Goal: Task Accomplishment & Management: Use online tool/utility

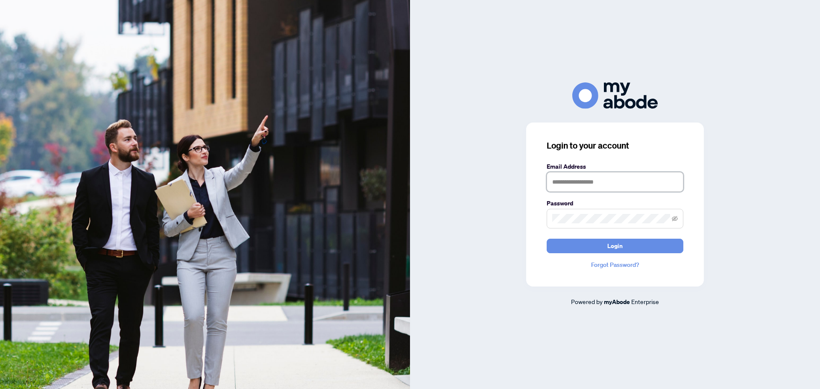
click at [575, 181] on input "text" at bounding box center [614, 182] width 137 height 20
type input "**********"
click at [588, 213] on span at bounding box center [614, 219] width 137 height 20
click at [546, 239] on button "Login" at bounding box center [614, 246] width 137 height 15
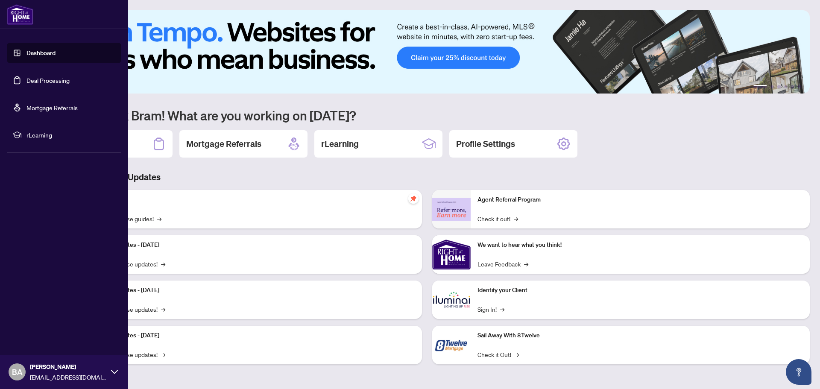
click at [57, 81] on link "Deal Processing" at bounding box center [47, 80] width 43 height 8
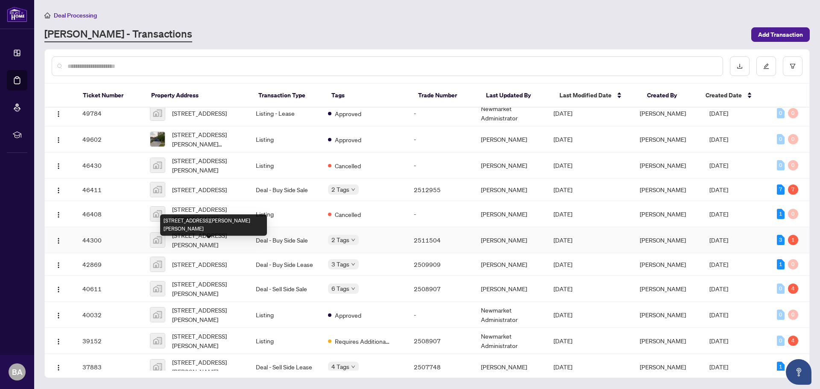
scroll to position [43, 0]
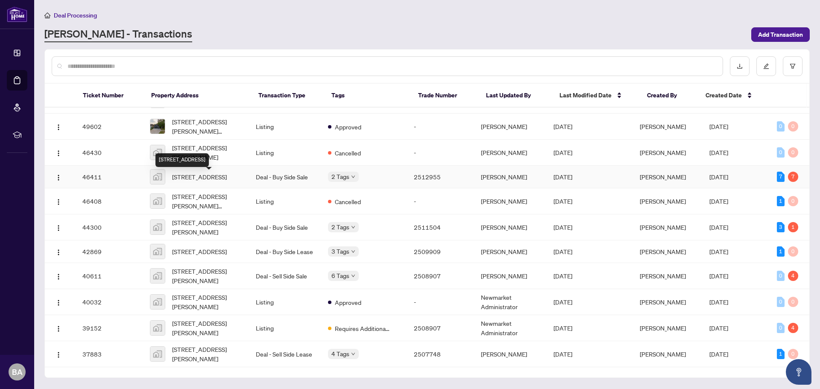
click at [211, 181] on span "[STREET_ADDRESS]" at bounding box center [199, 176] width 55 height 9
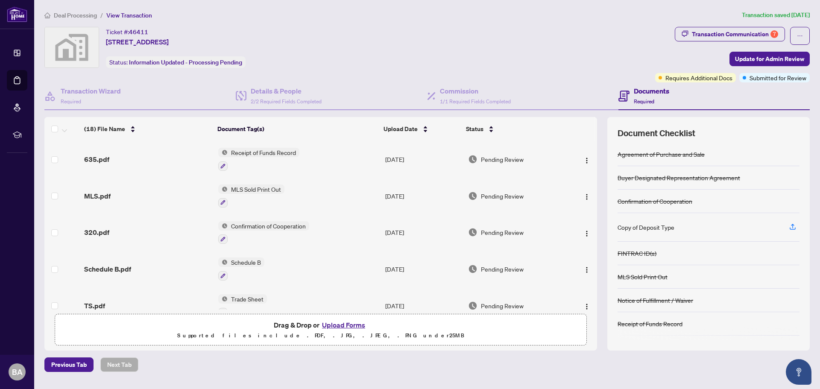
drag, startPoint x: 248, startPoint y: 188, endPoint x: 300, endPoint y: 196, distance: 52.4
click at [248, 188] on span "MLS Sold Print Out" at bounding box center [256, 188] width 57 height 9
click at [130, 189] on td "MLS.pdf" at bounding box center [148, 196] width 134 height 37
